Goal: Task Accomplishment & Management: Complete application form

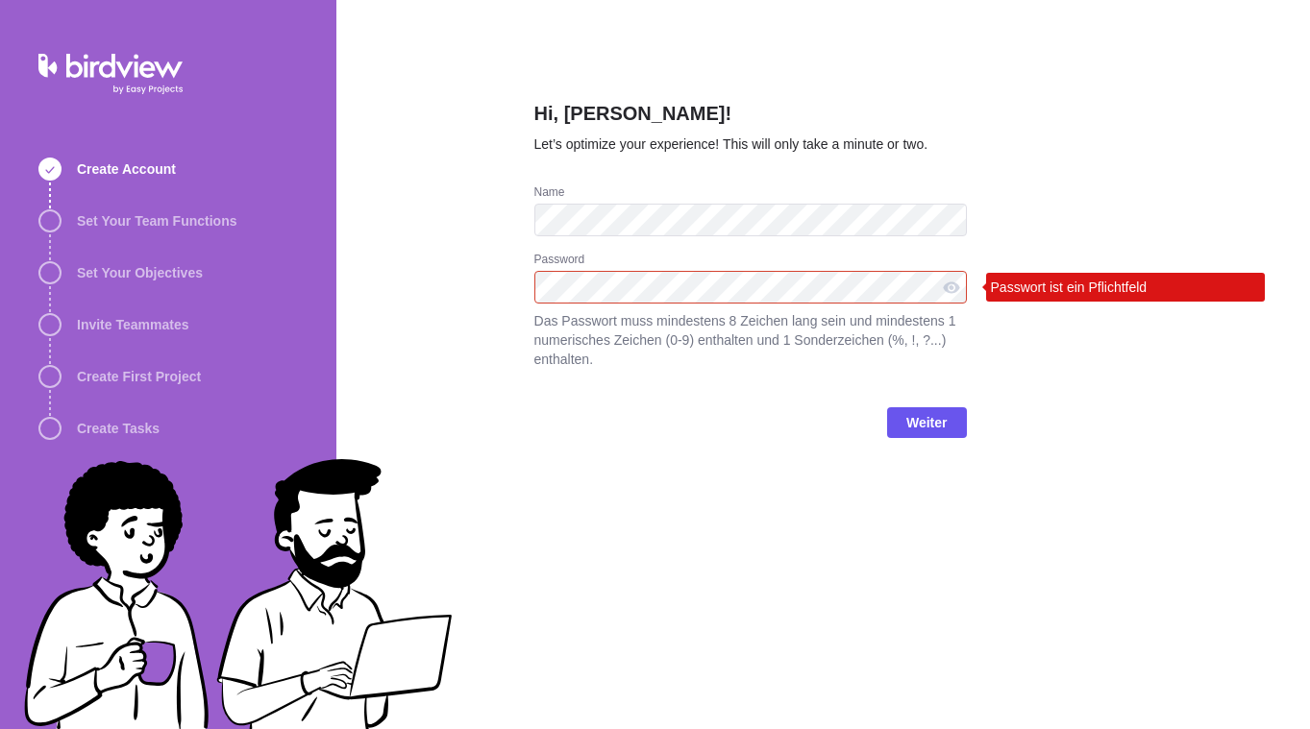
click at [516, 488] on div "Hi, [PERSON_NAME]! Let’s optimize your experience! This will only take a minute…" at bounding box center [822, 364] width 973 height 729
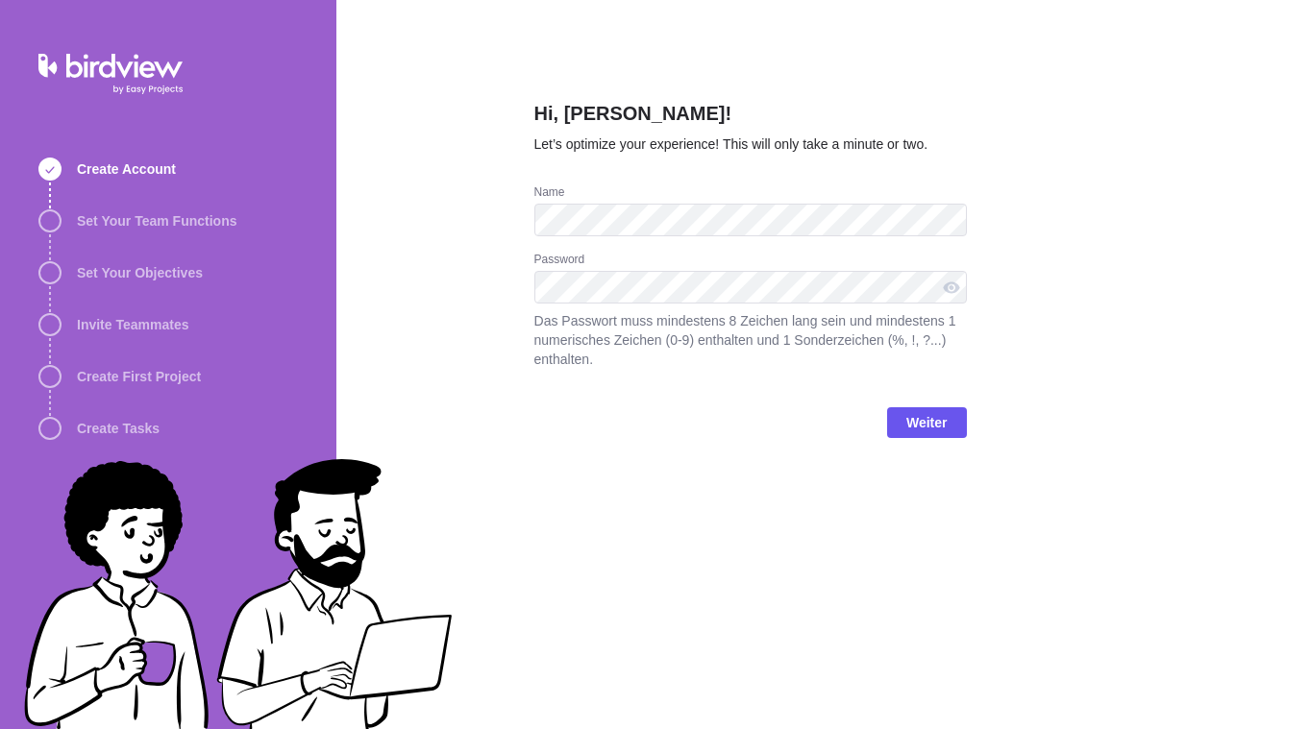
drag, startPoint x: 811, startPoint y: 458, endPoint x: 907, endPoint y: 454, distance: 96.2
click at [811, 458] on div "Weiter" at bounding box center [750, 430] width 432 height 77
click at [938, 422] on span "Weiter" at bounding box center [926, 422] width 41 height 23
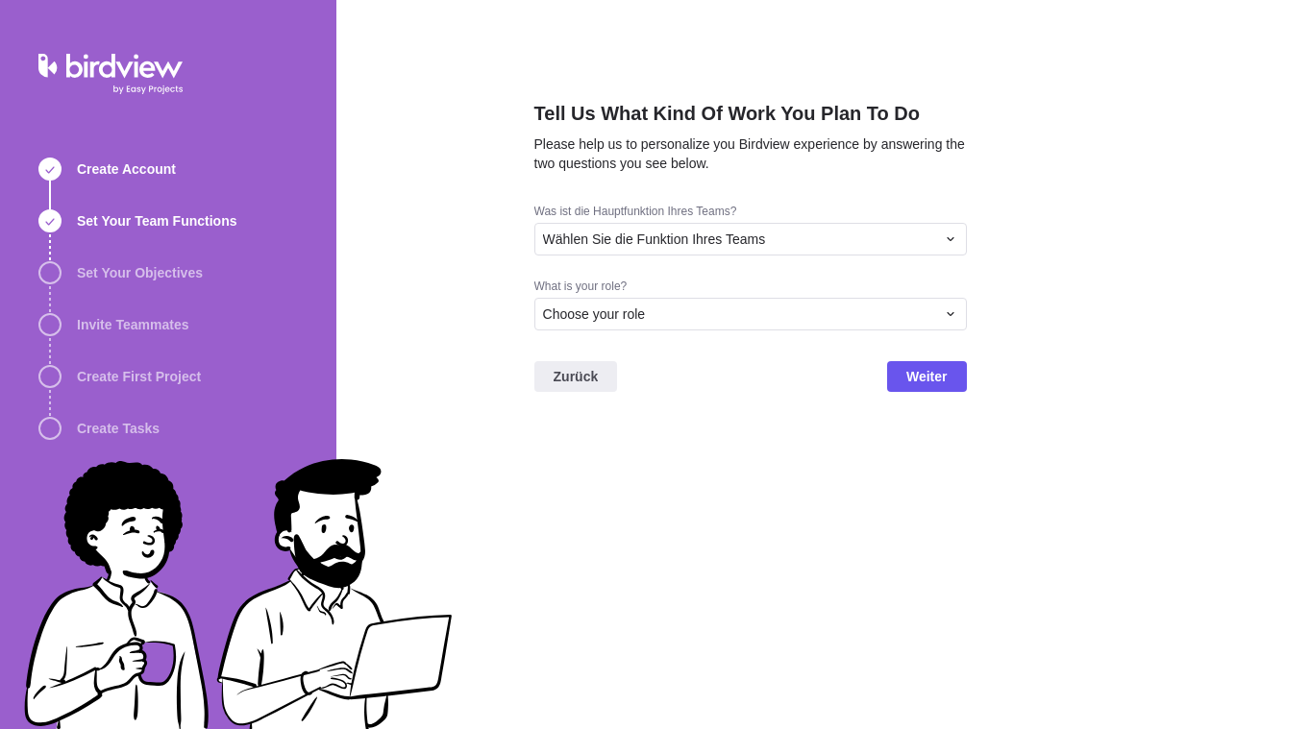
click at [763, 480] on div "Tell Us What Kind Of Work You Plan To Do Please help us to personalize you Bird…" at bounding box center [750, 364] width 432 height 729
click at [735, 319] on div "Choose your role" at bounding box center [739, 314] width 392 height 19
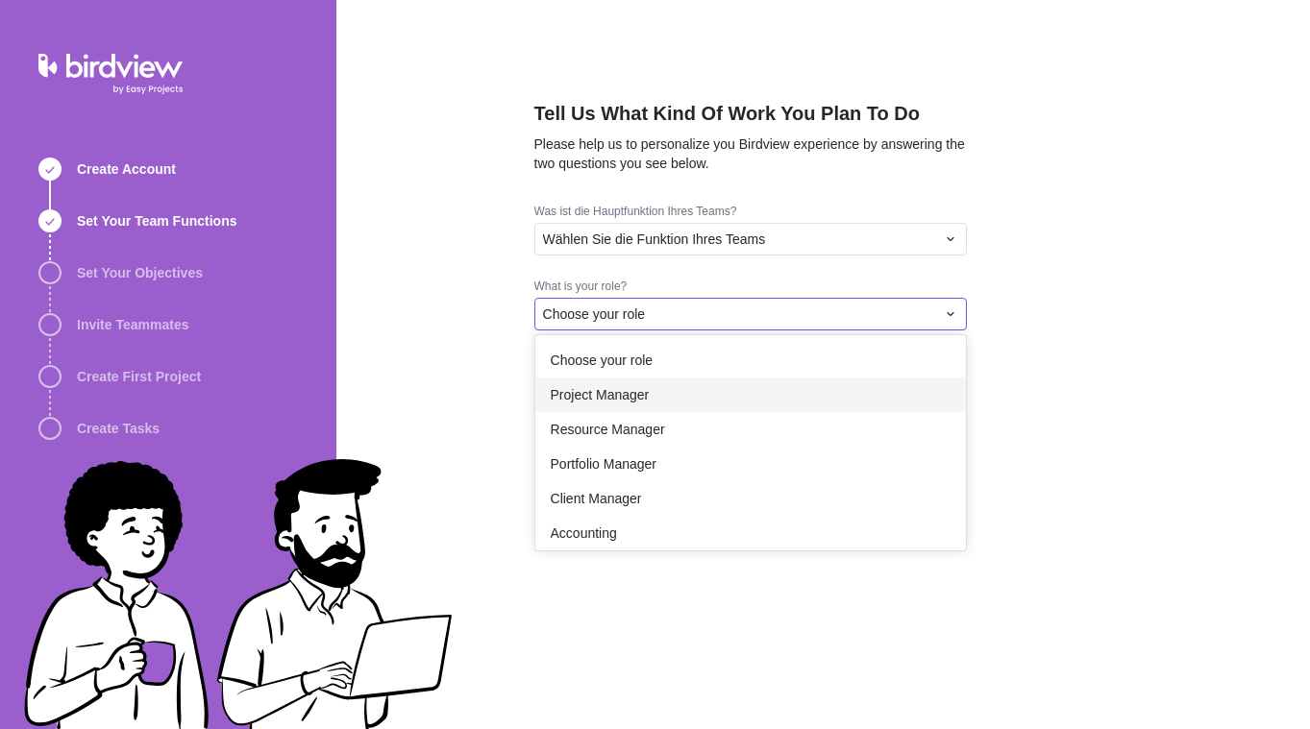
click at [696, 387] on div "Project Manager" at bounding box center [750, 395] width 430 height 35
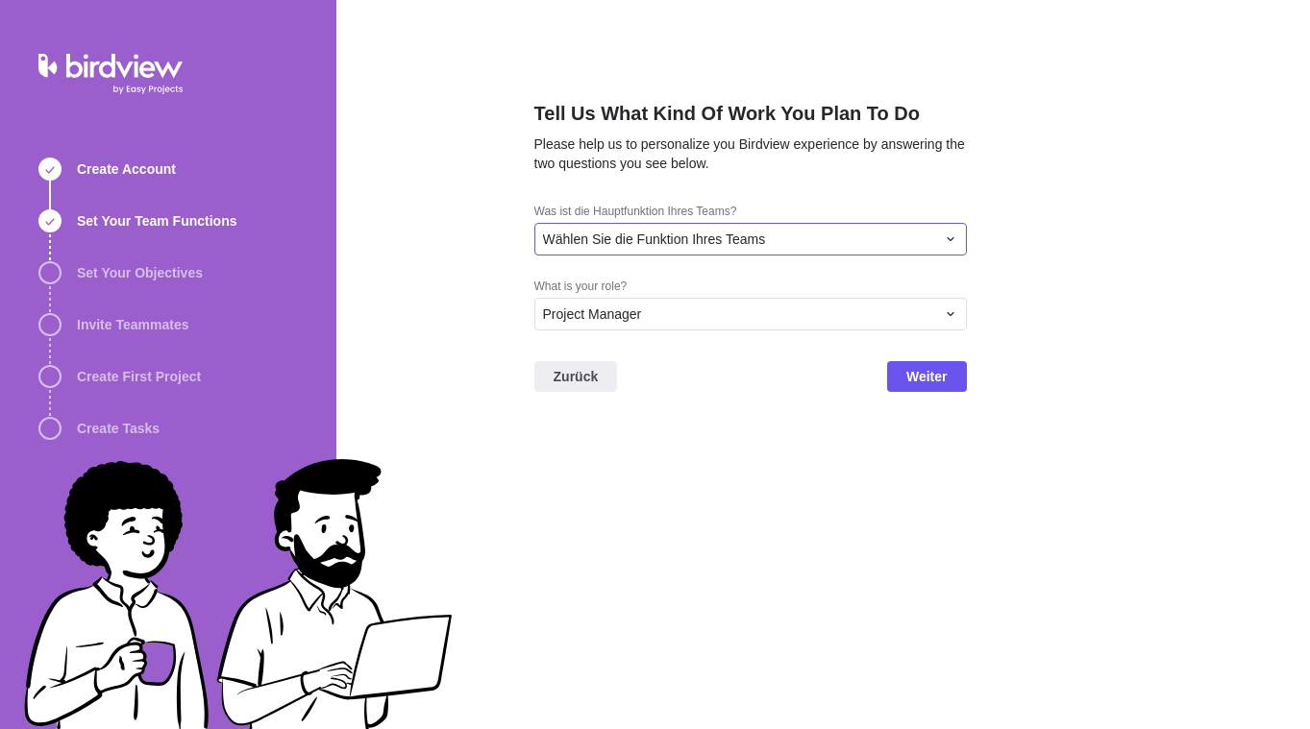
click at [789, 251] on div "Wählen Sie die Funktion Ihres Teams" at bounding box center [750, 239] width 432 height 33
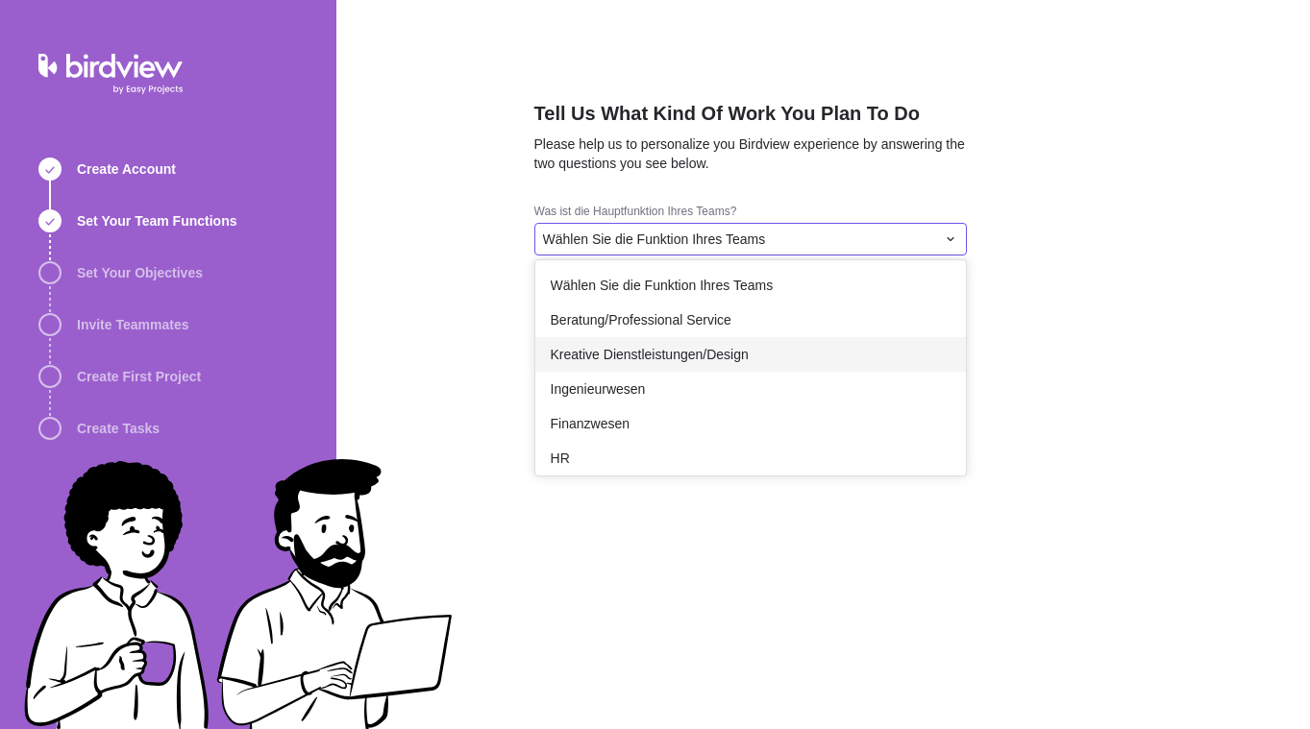
click at [694, 357] on span "Kreative Dienstleistungen/Design" at bounding box center [650, 354] width 198 height 19
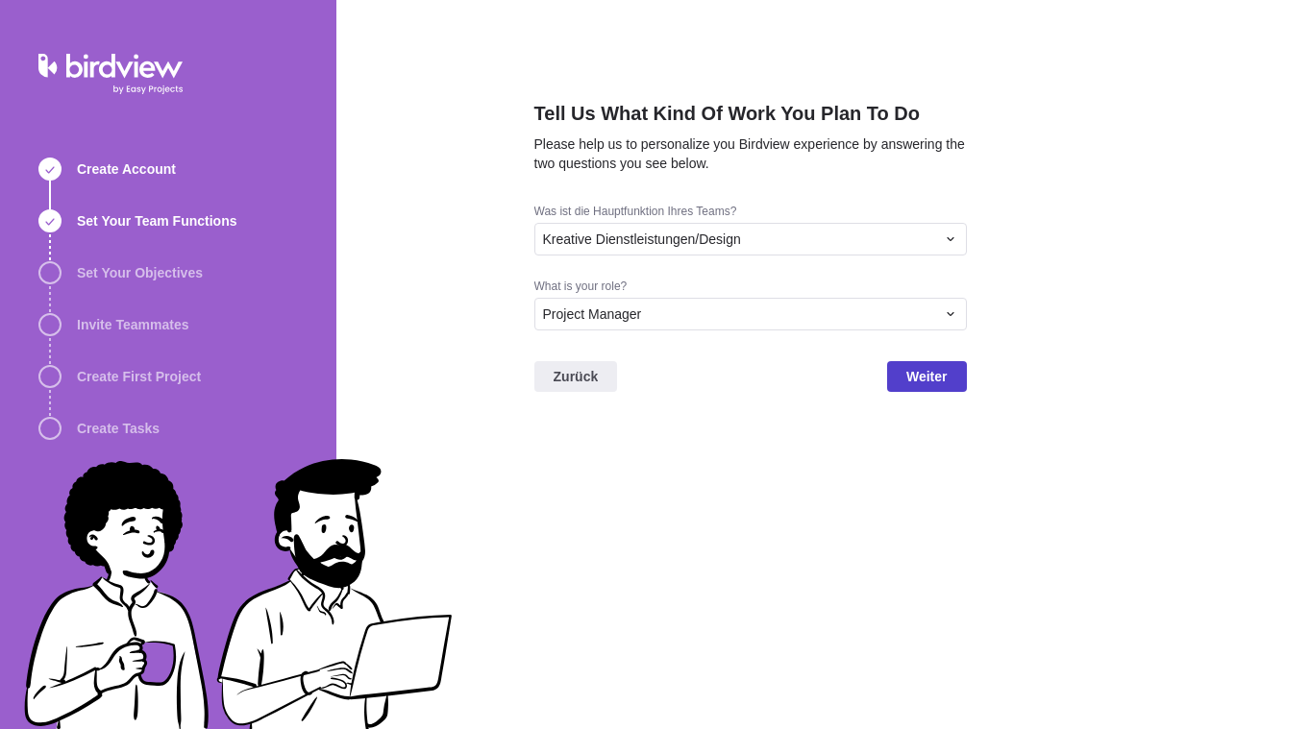
click at [935, 387] on span "Weiter" at bounding box center [927, 376] width 80 height 31
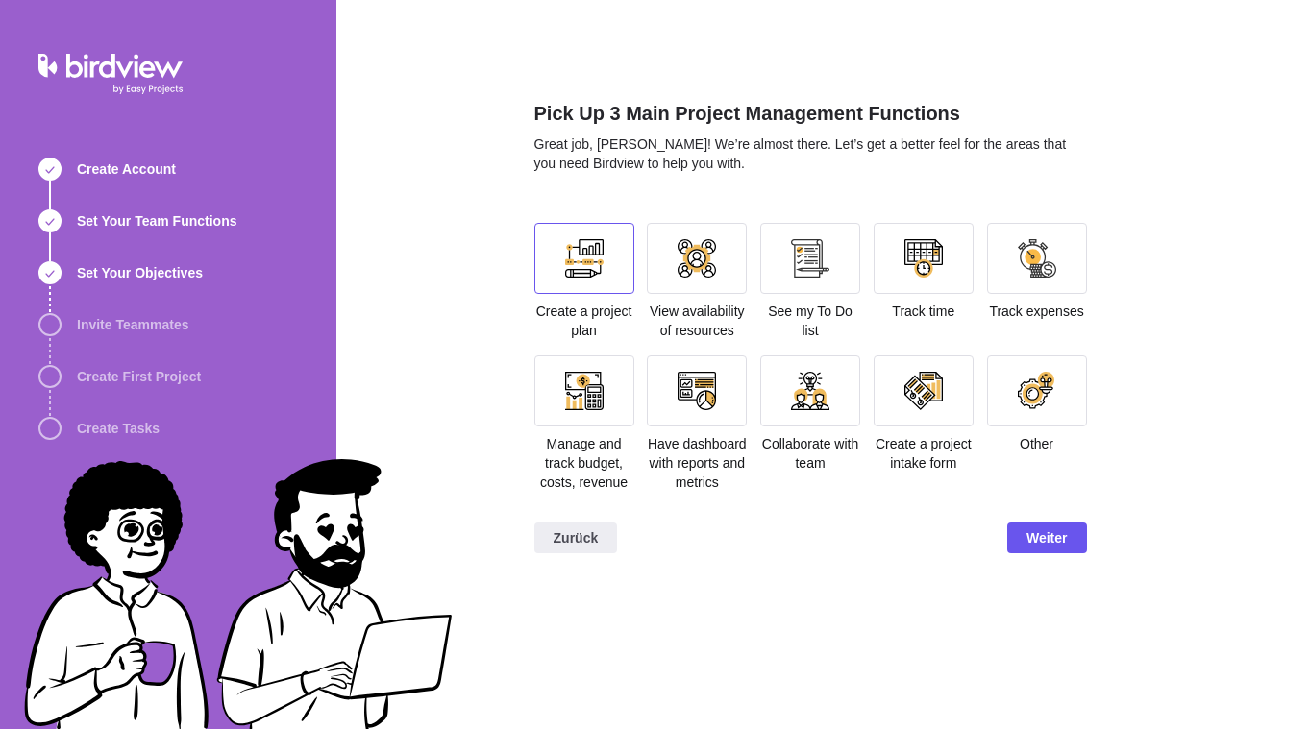
click at [584, 269] on div at bounding box center [584, 258] width 38 height 38
click at [1046, 550] on span "Weiter" at bounding box center [1046, 538] width 41 height 23
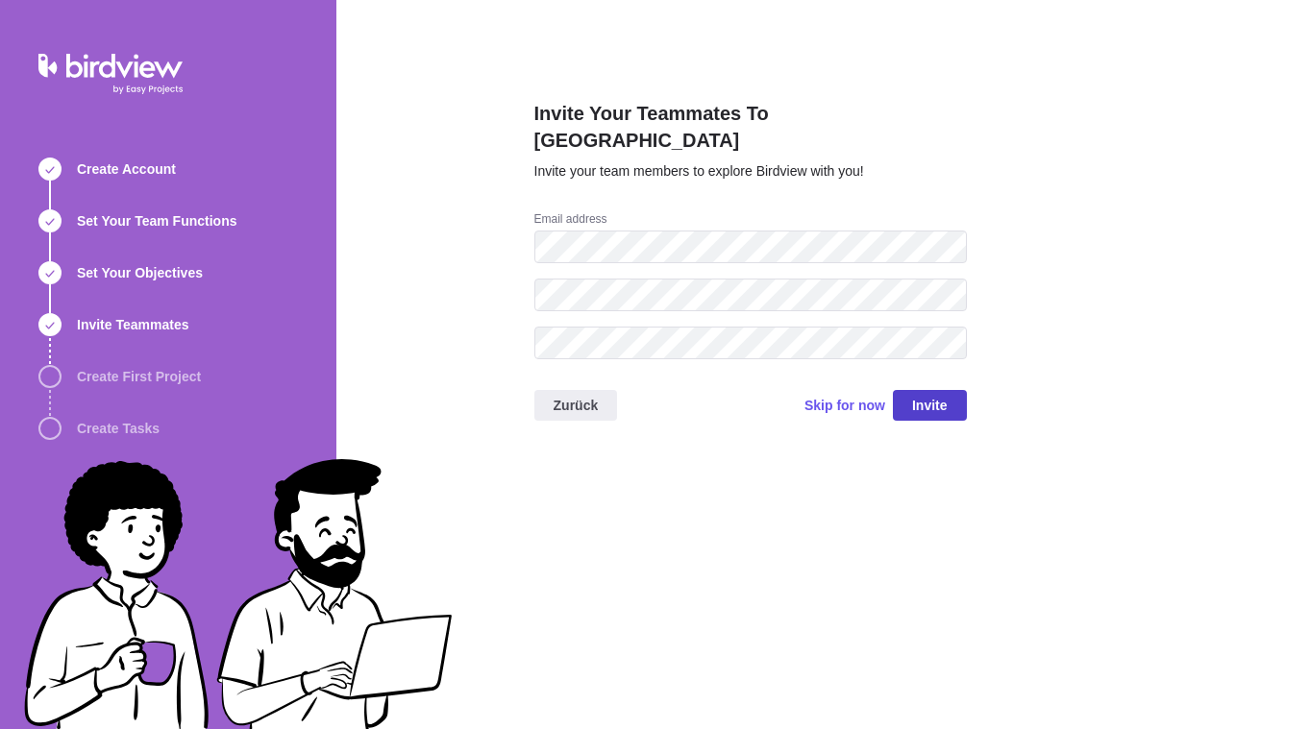
click at [947, 390] on span "Invite" at bounding box center [930, 405] width 74 height 31
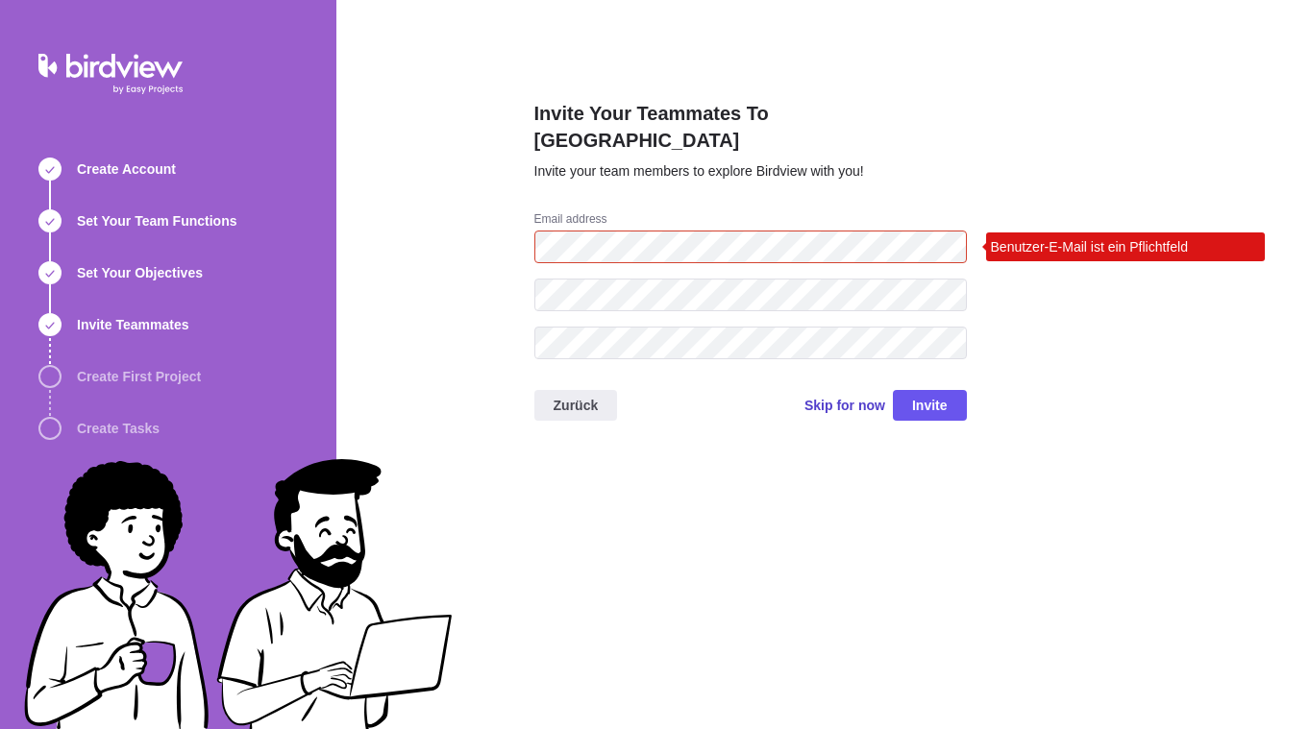
click at [808, 396] on span "Skip for now" at bounding box center [844, 405] width 81 height 19
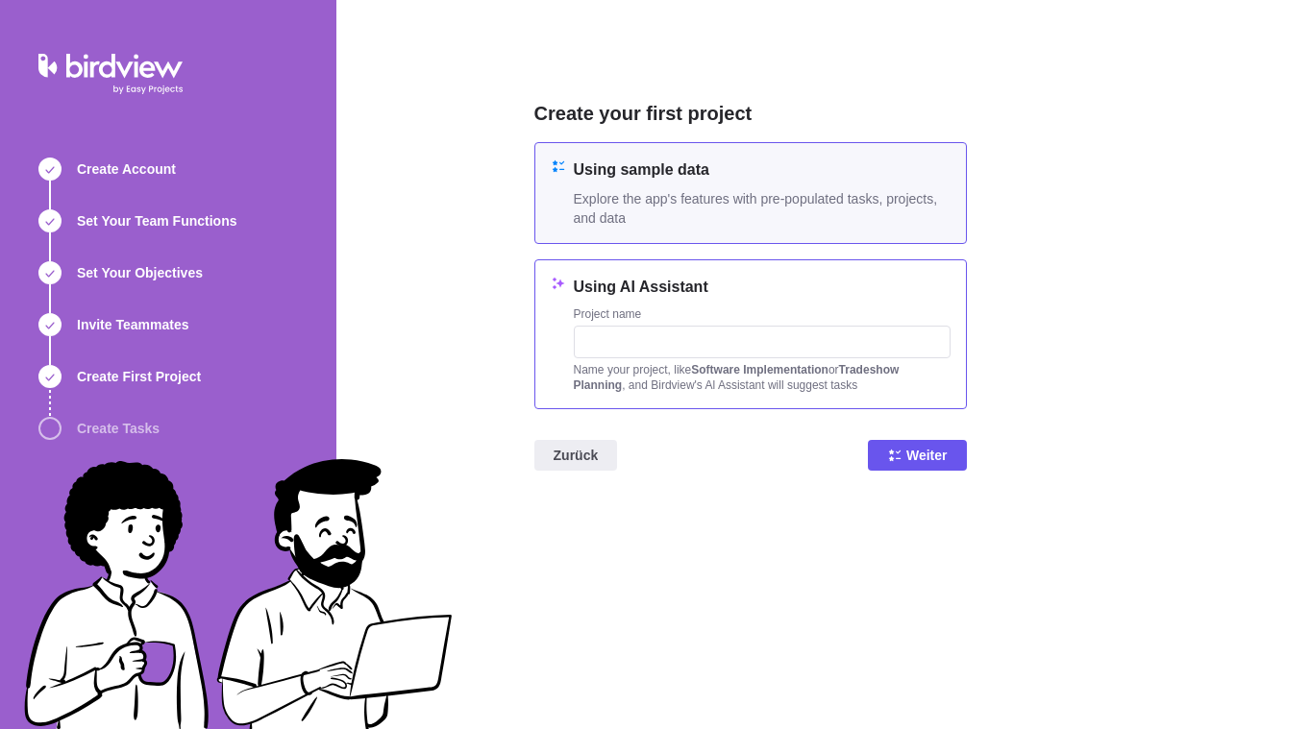
click at [716, 288] on h4 "Using AI Assistant" at bounding box center [762, 287] width 377 height 23
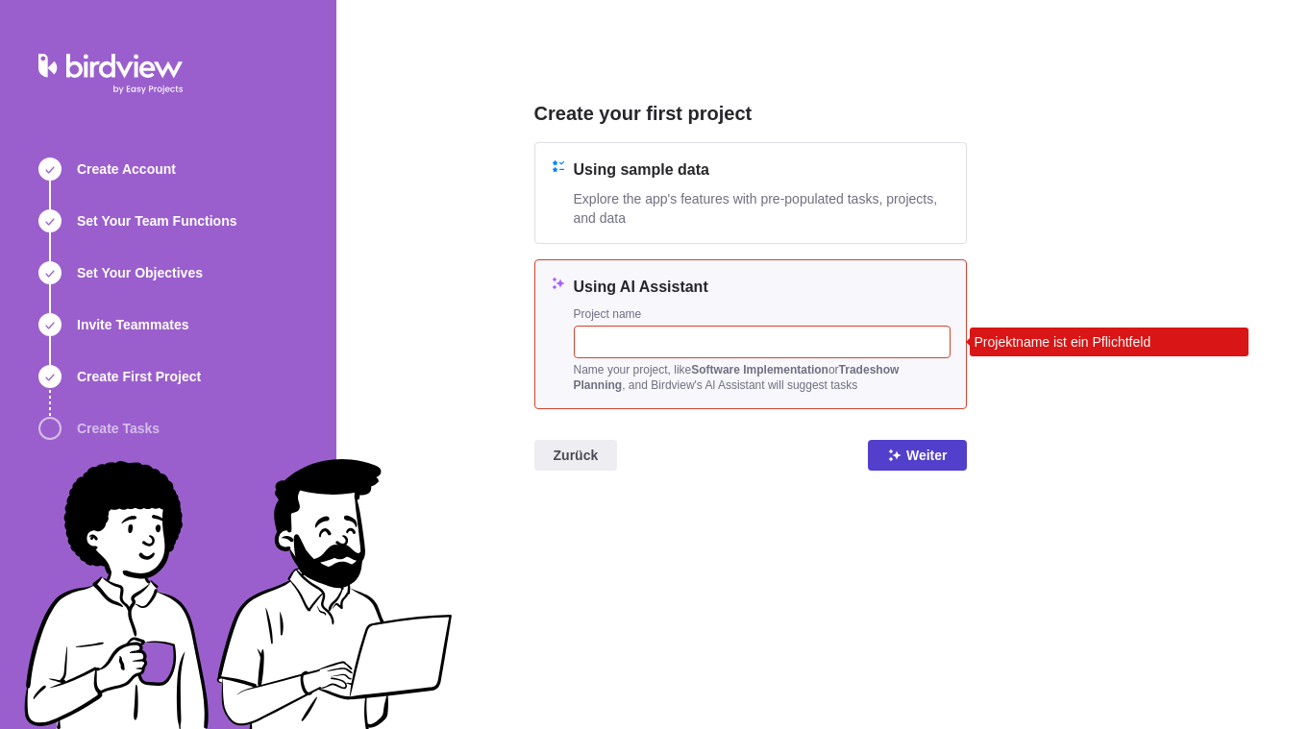
click at [929, 458] on span "Weiter" at bounding box center [926, 455] width 41 height 23
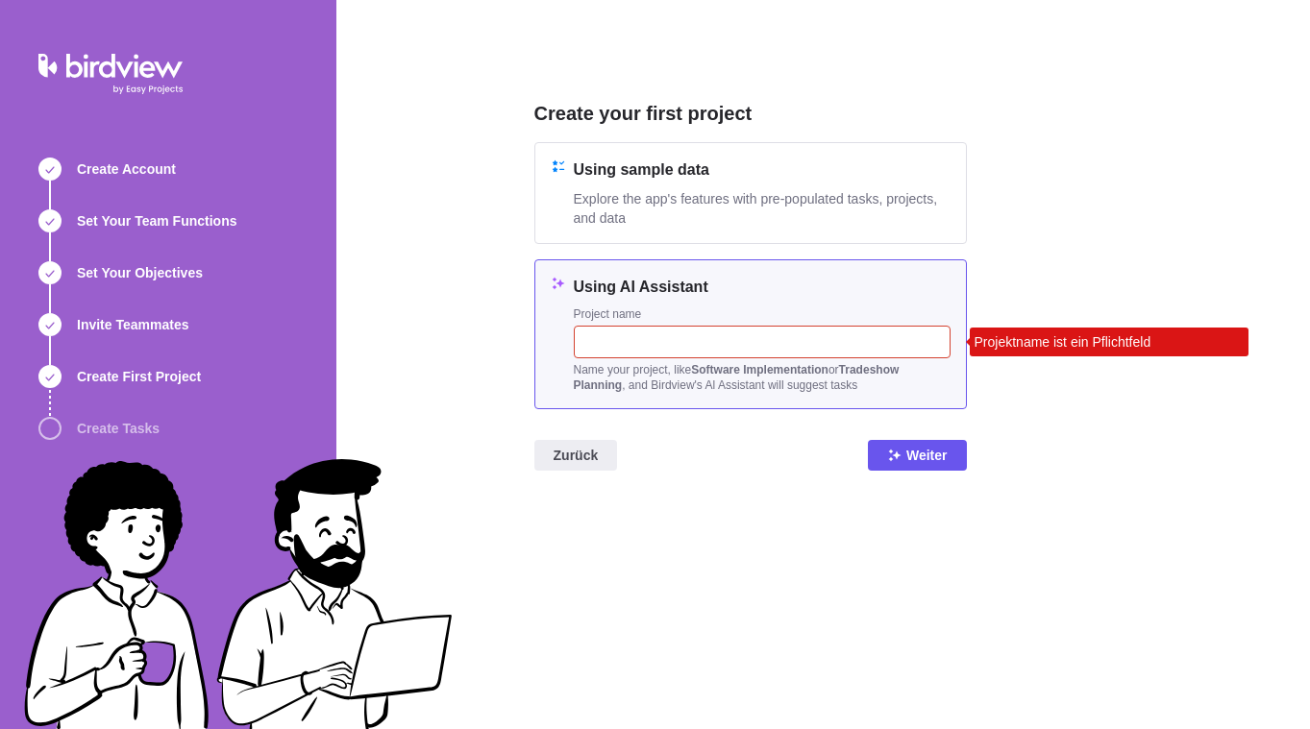
click at [703, 341] on input "text" at bounding box center [762, 342] width 377 height 33
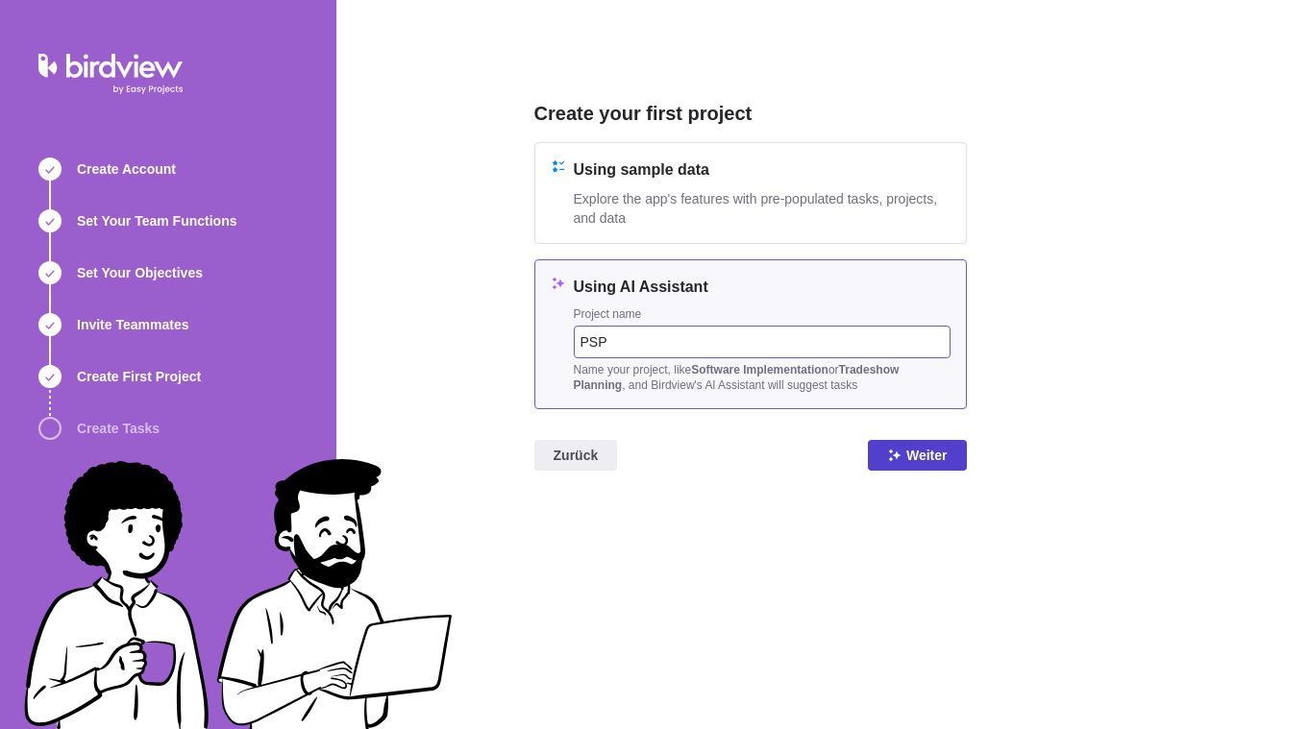
type input "PSP"
click at [929, 463] on span "Weiter" at bounding box center [926, 455] width 41 height 23
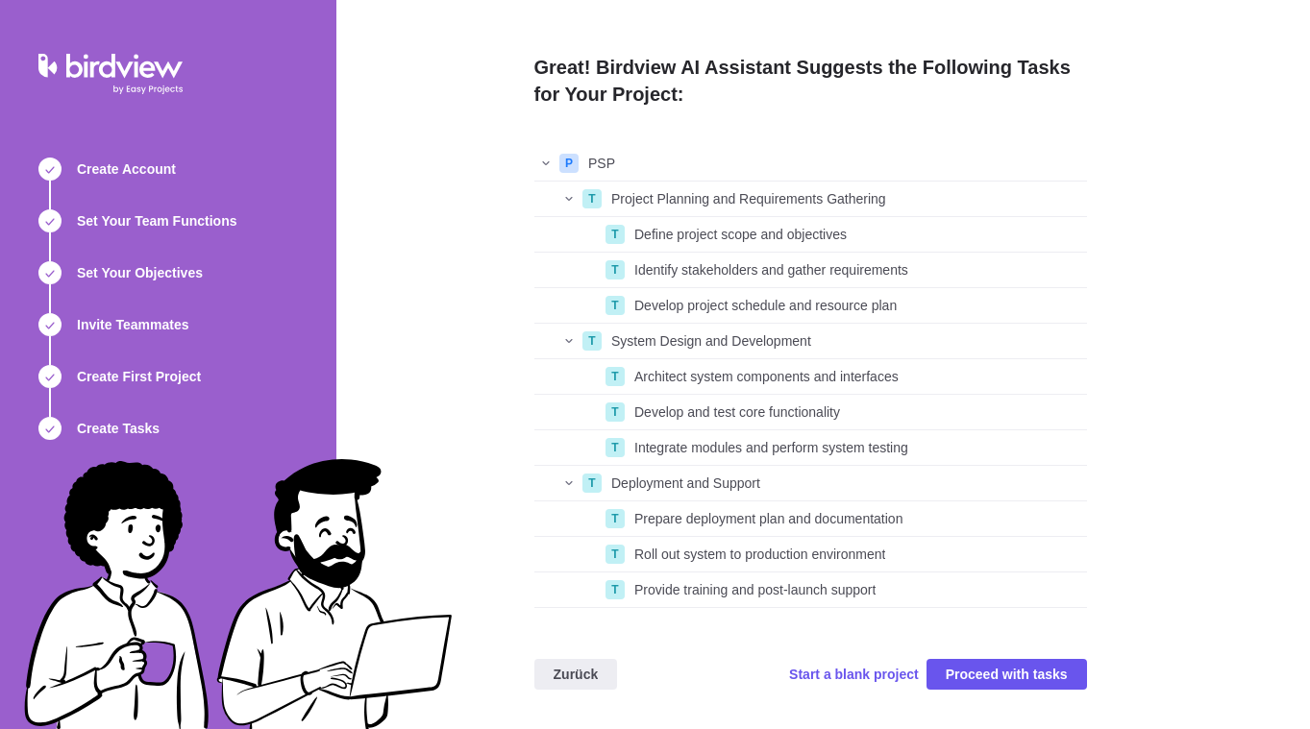
scroll to position [448, 538]
click at [1016, 679] on span "Proceed with tasks" at bounding box center [1006, 674] width 122 height 23
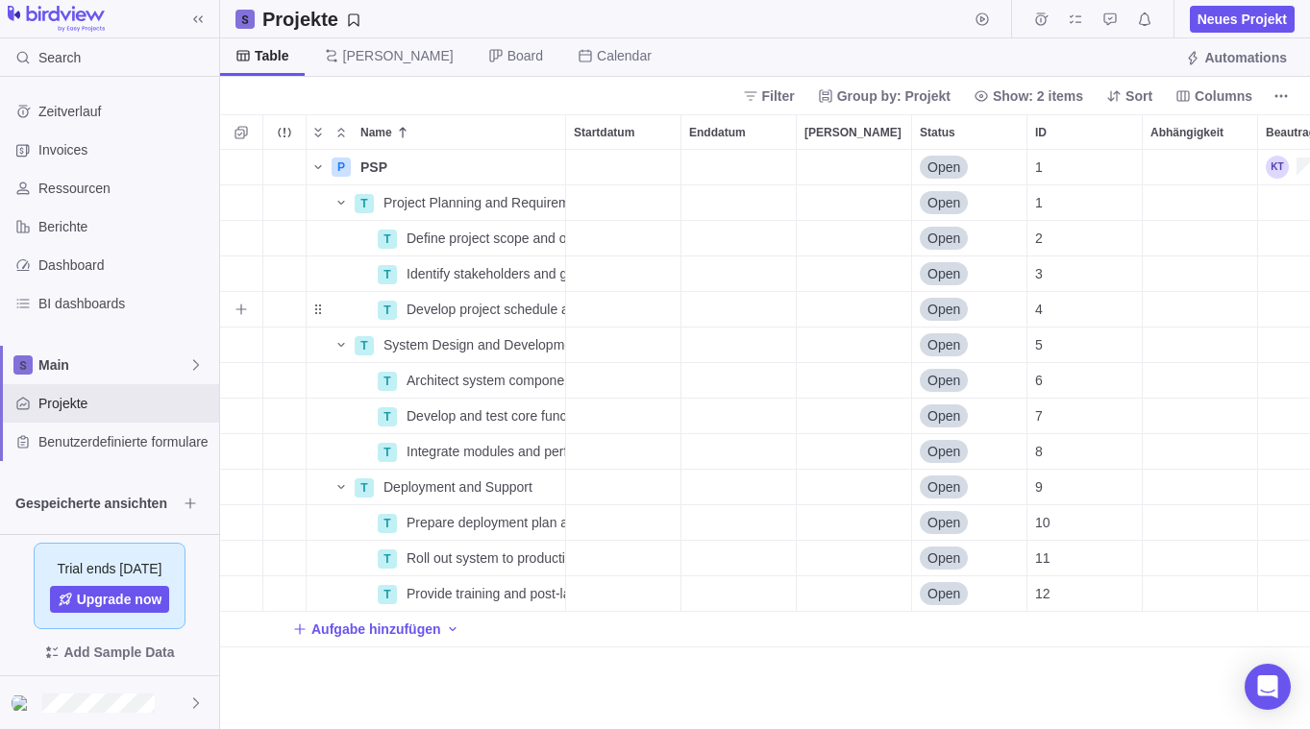
scroll to position [565, 1075]
click at [1222, 17] on span "Neues Projekt" at bounding box center [1241, 19] width 89 height 19
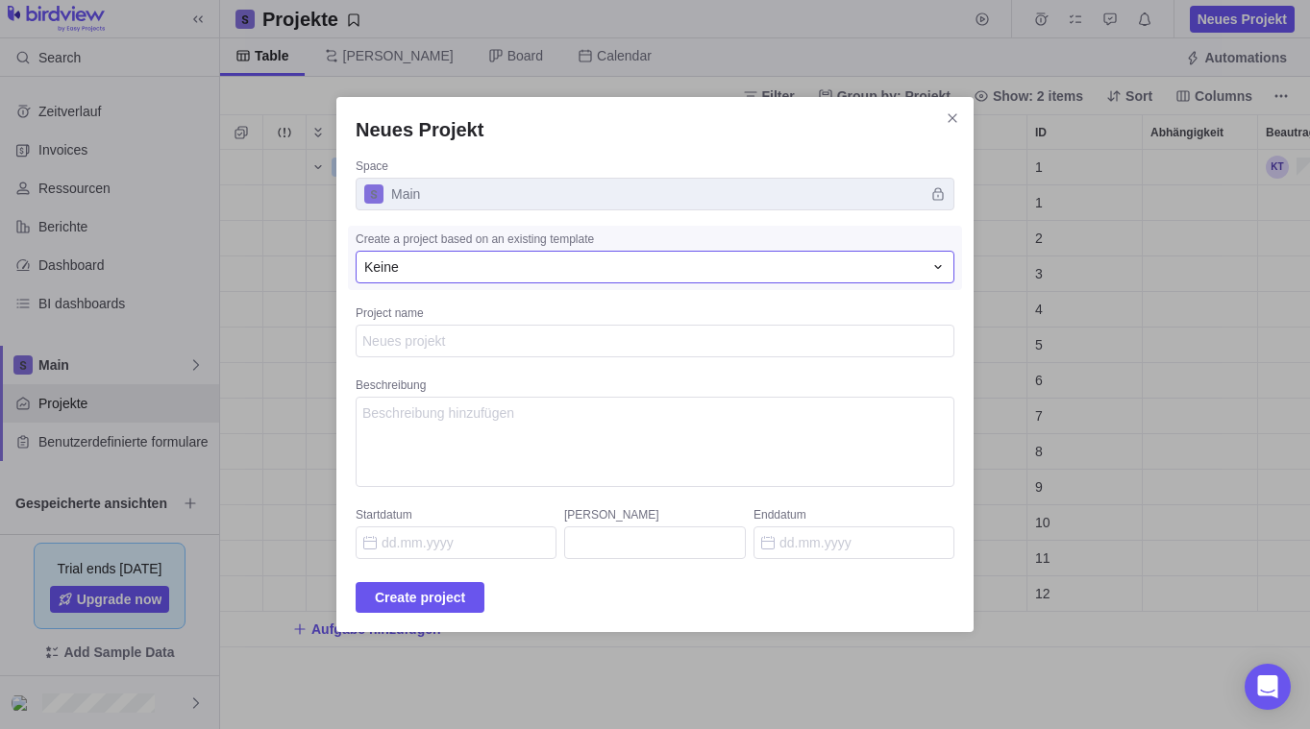
type textarea "x"
click at [515, 277] on div "Keine" at bounding box center [655, 267] width 599 height 33
click at [506, 428] on textarea "Beschreibung" at bounding box center [655, 442] width 599 height 90
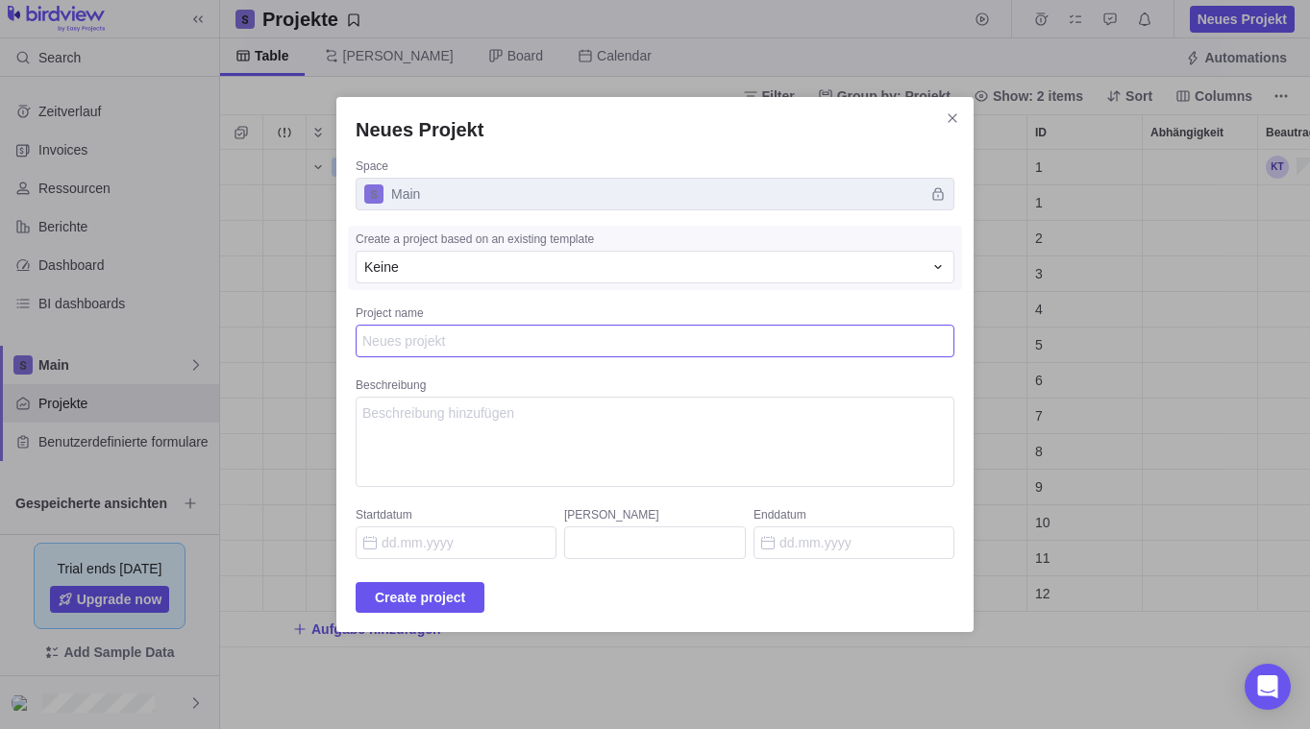
click at [505, 352] on textarea "Project name" at bounding box center [655, 341] width 599 height 33
click at [518, 259] on div "Keine" at bounding box center [643, 267] width 558 height 19
click at [515, 263] on div "Keine" at bounding box center [643, 267] width 558 height 19
click at [945, 117] on icon "Schließen" at bounding box center [952, 117] width 15 height 15
